Goal: Task Accomplishment & Management: Manage account settings

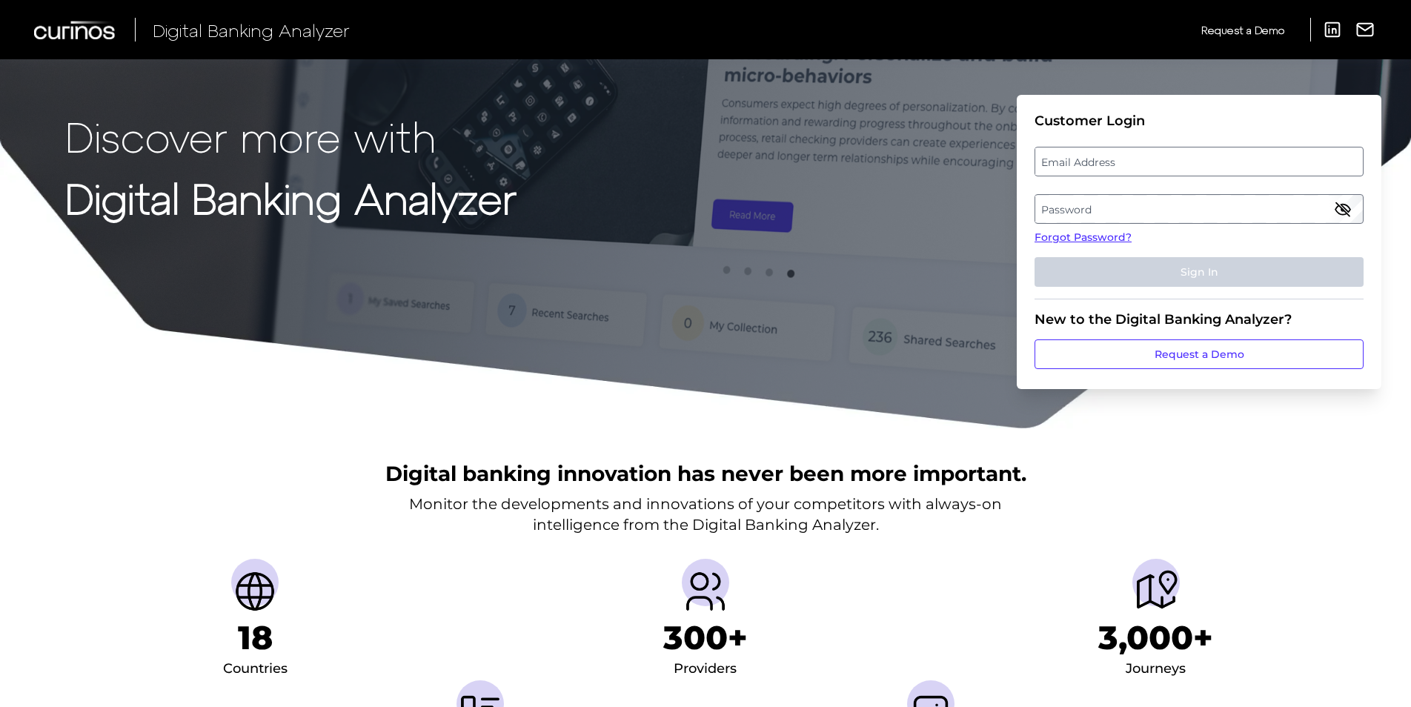
click at [1130, 164] on label "Email Address" at bounding box center [1199, 161] width 327 height 27
click at [1130, 164] on input "email" at bounding box center [1199, 162] width 329 height 30
type input "[EMAIL_ADDRESS][PERSON_NAME][DOMAIN_NAME]"
click at [1174, 201] on label "Password" at bounding box center [1199, 209] width 327 height 27
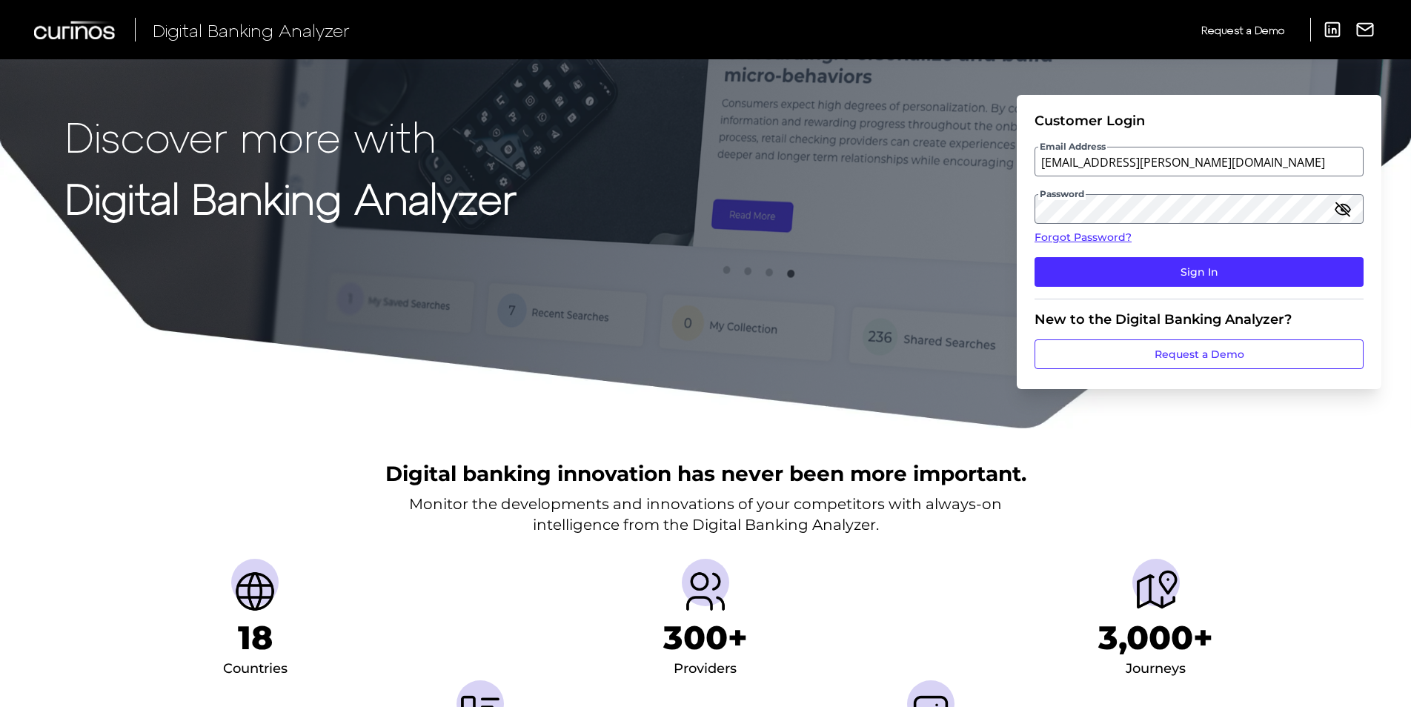
click at [1345, 211] on icon "button" at bounding box center [1342, 208] width 13 height 13
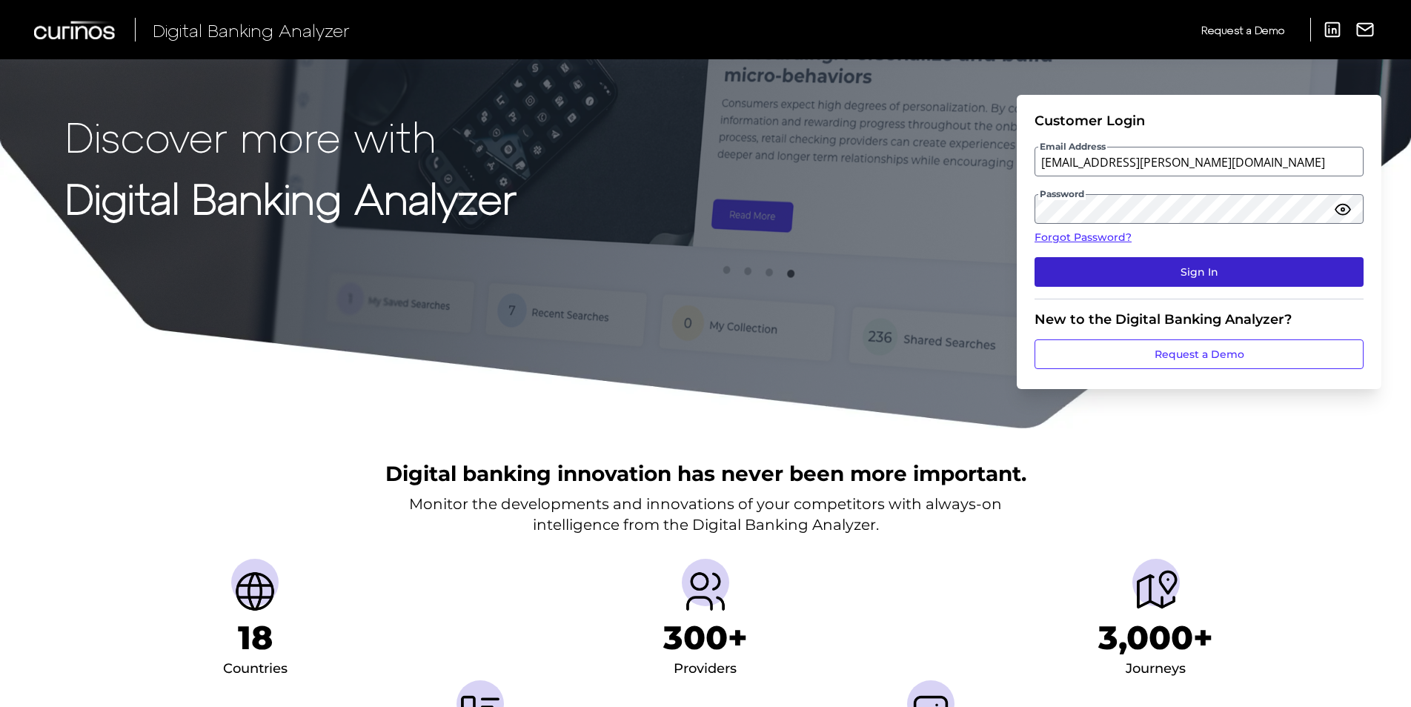
click at [1237, 277] on button "Sign In" at bounding box center [1199, 272] width 329 height 30
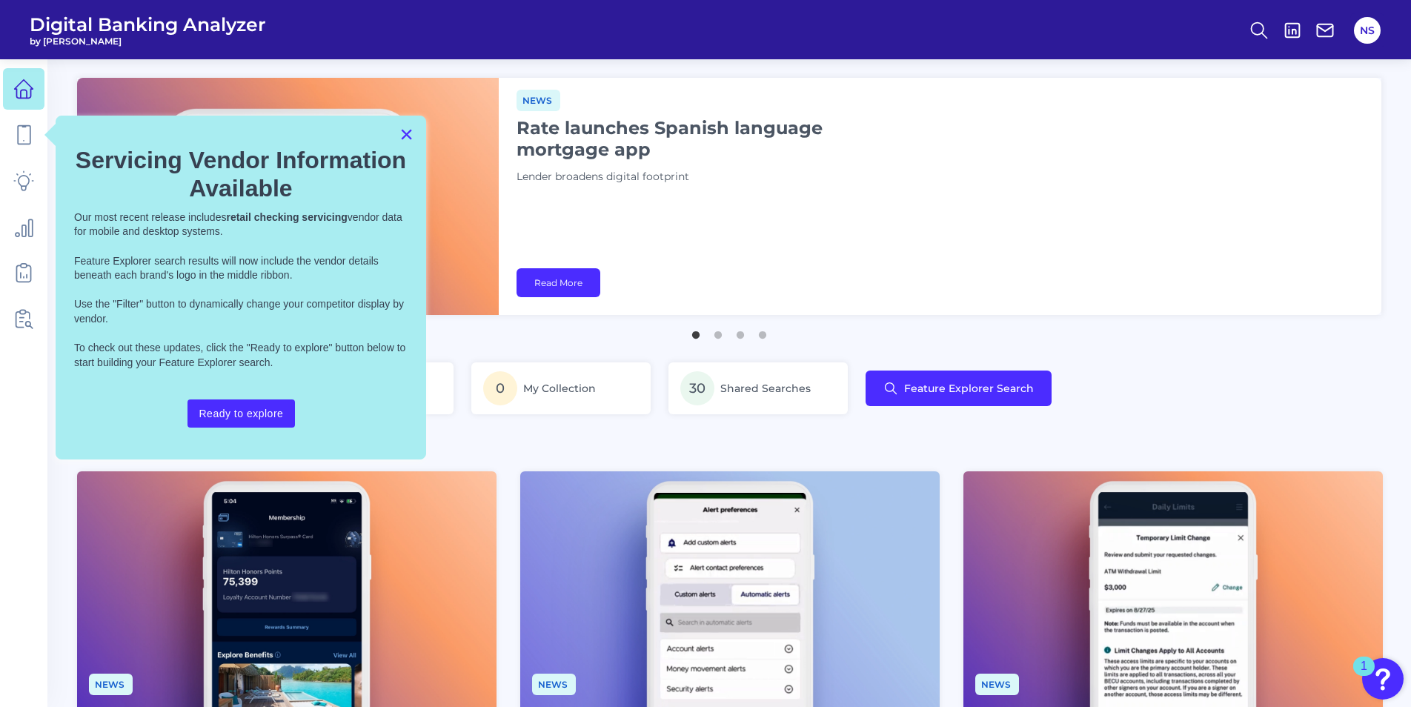
click at [405, 130] on button "×" at bounding box center [407, 134] width 14 height 24
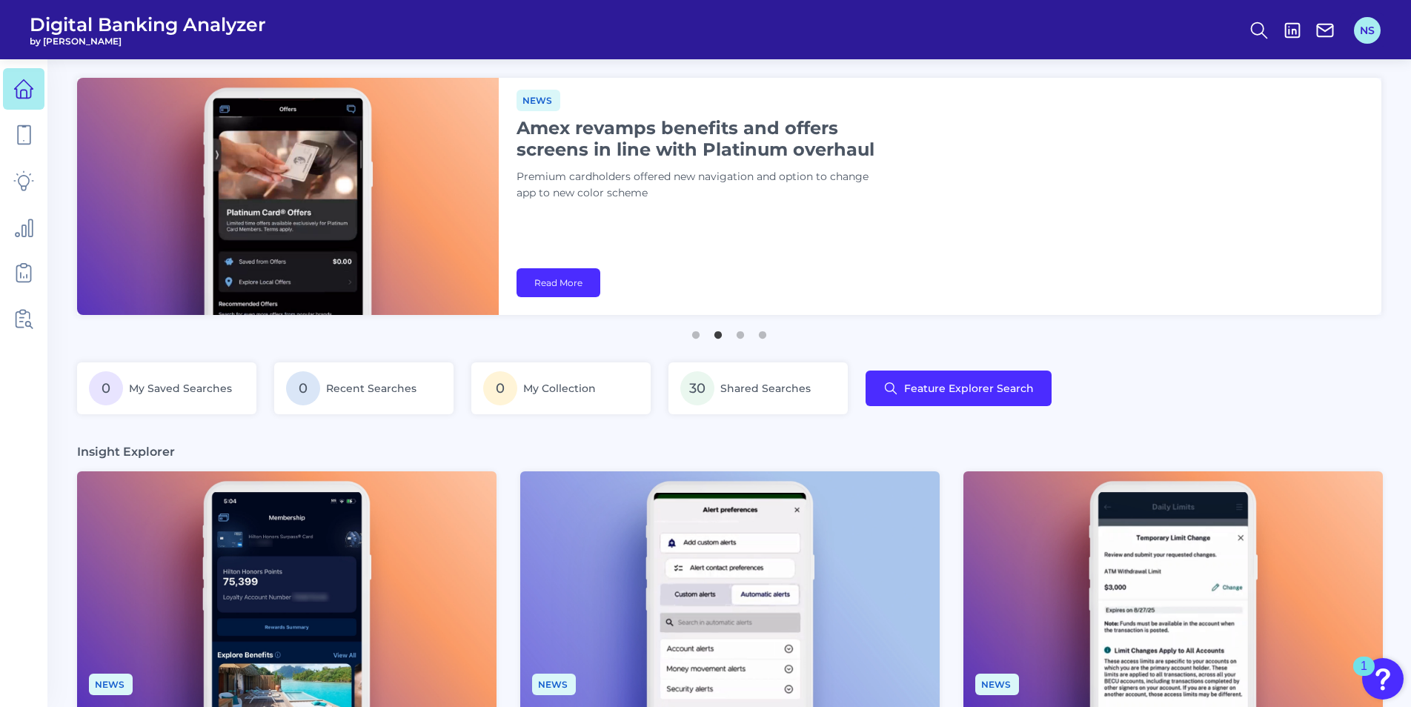
click at [1373, 31] on button "NS" at bounding box center [1367, 30] width 27 height 27
